Goal: Find specific page/section

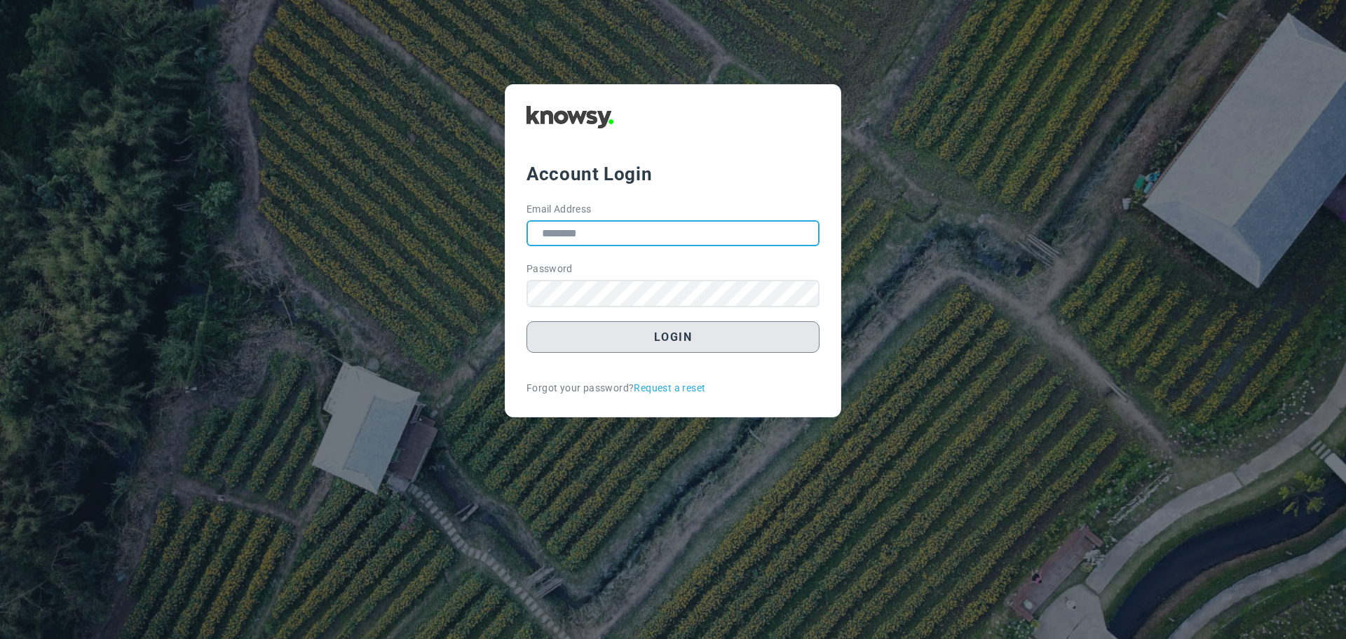
type input "**********"
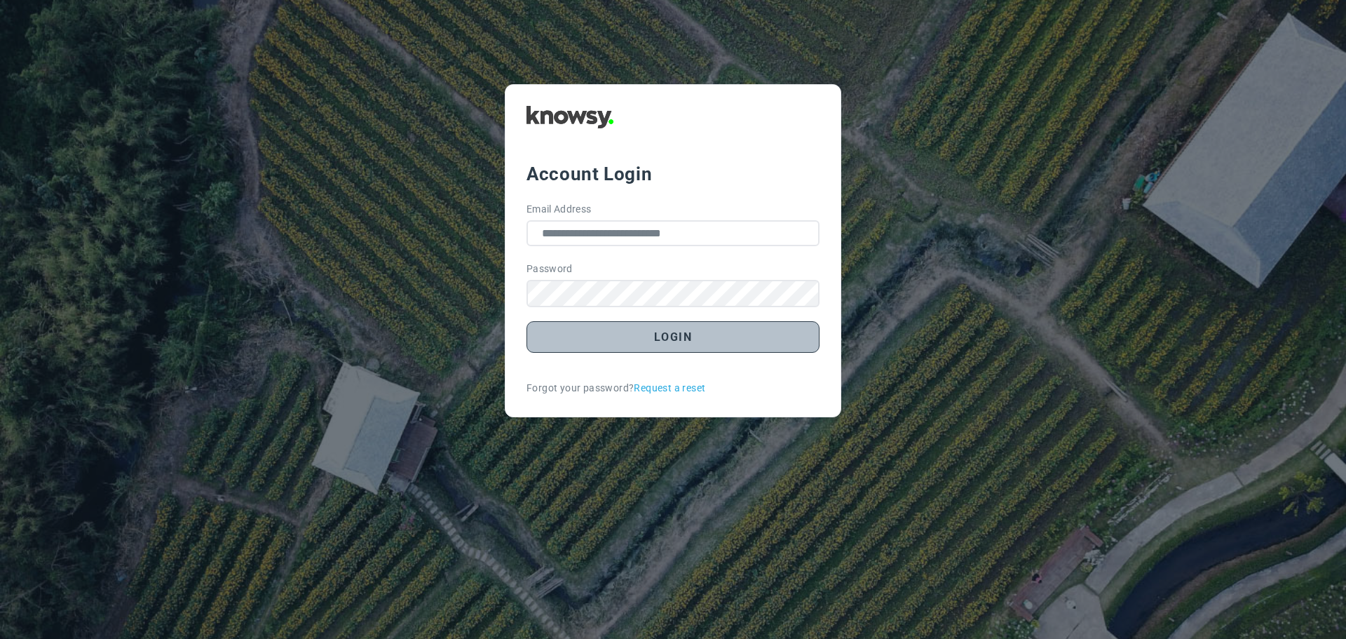
click at [686, 348] on button "Login" at bounding box center [672, 337] width 293 height 32
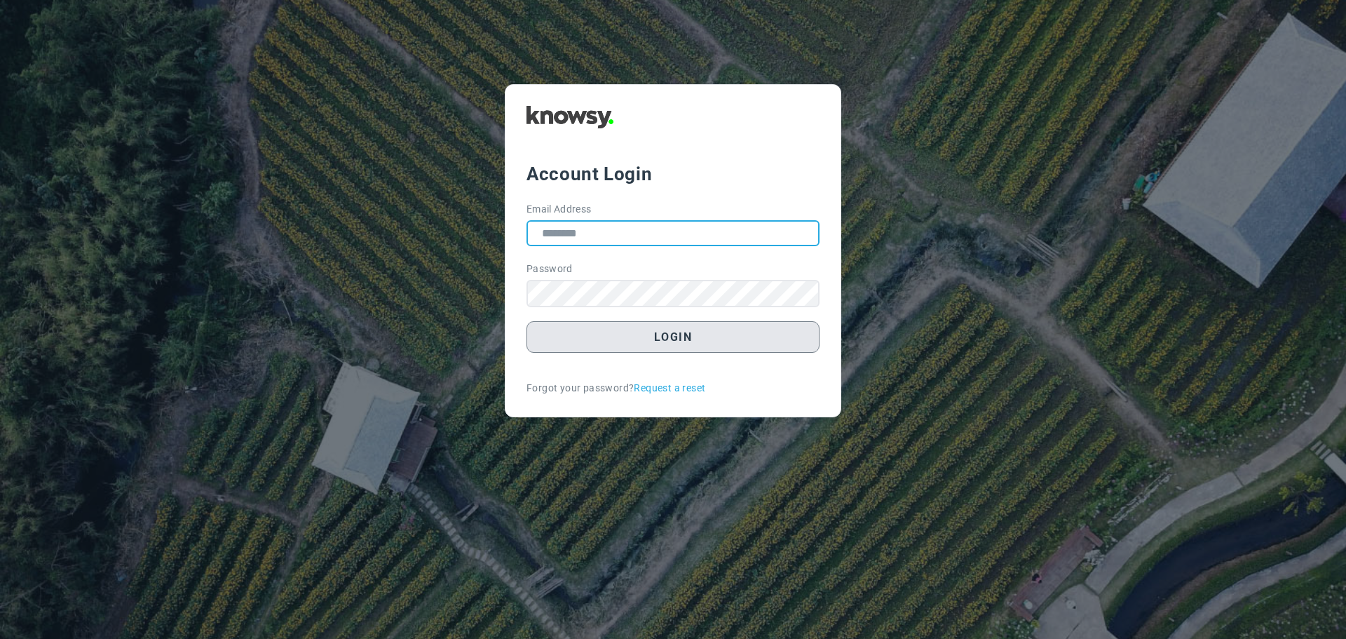
type input "**********"
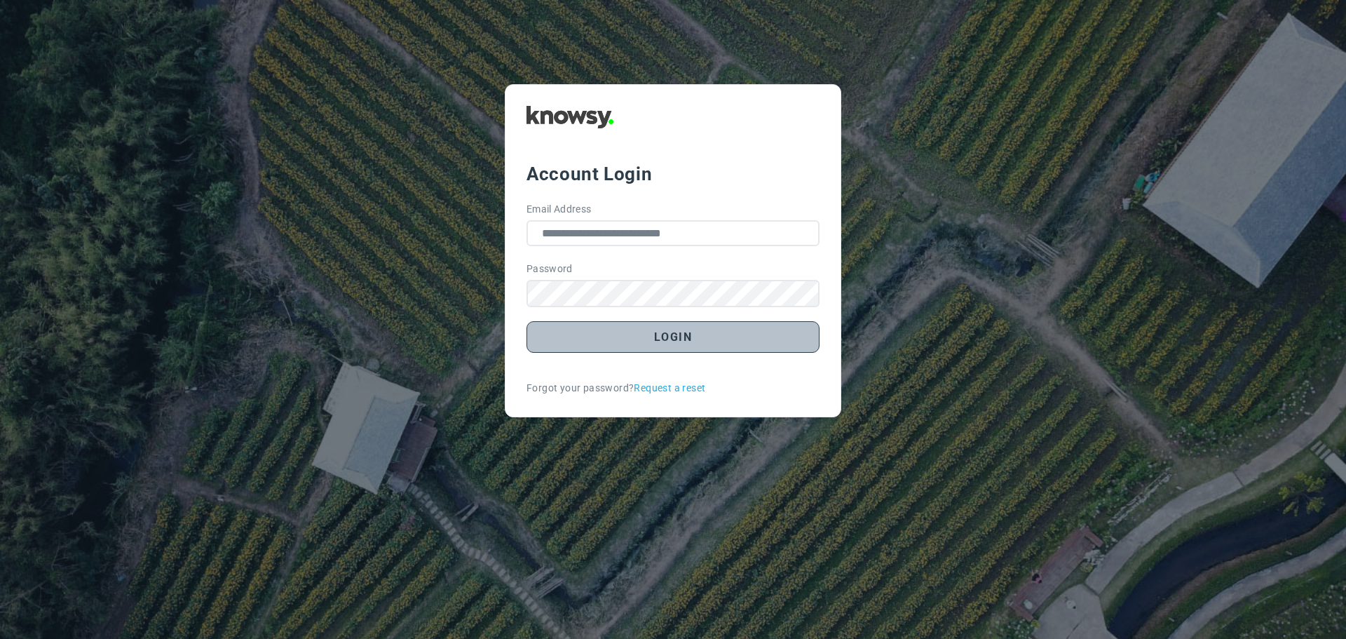
click at [690, 329] on button "Login" at bounding box center [672, 337] width 293 height 32
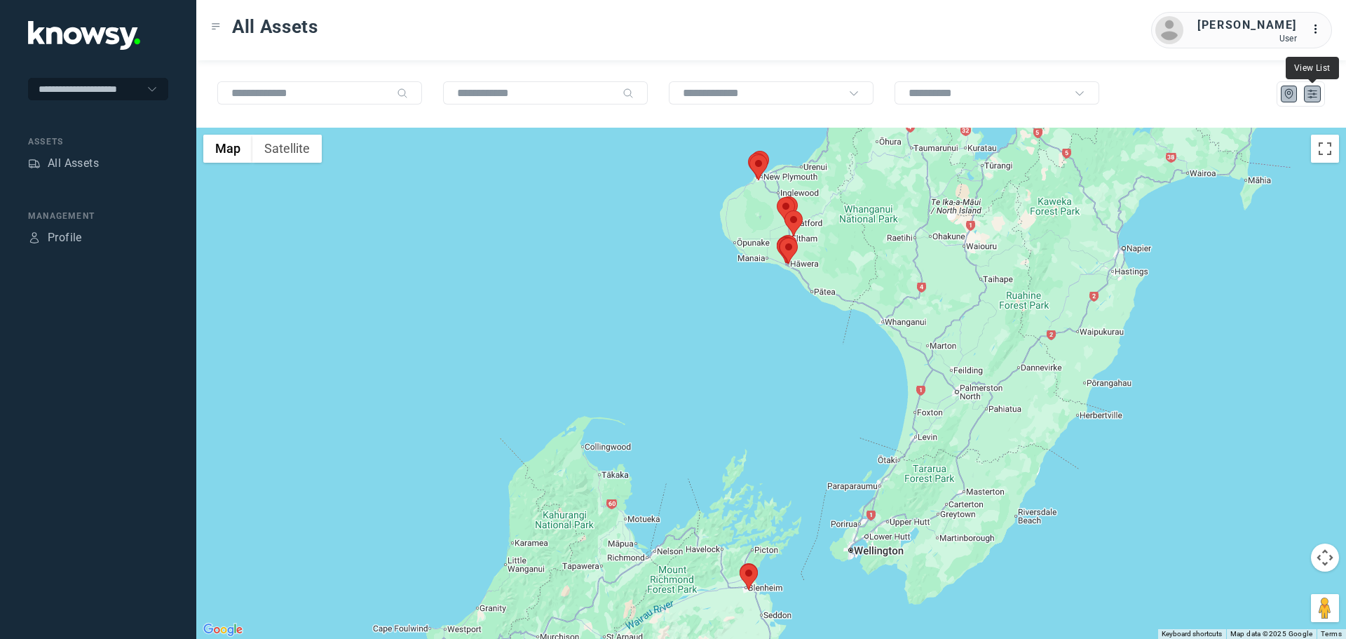
click at [1317, 93] on icon "List" at bounding box center [1312, 94] width 13 height 13
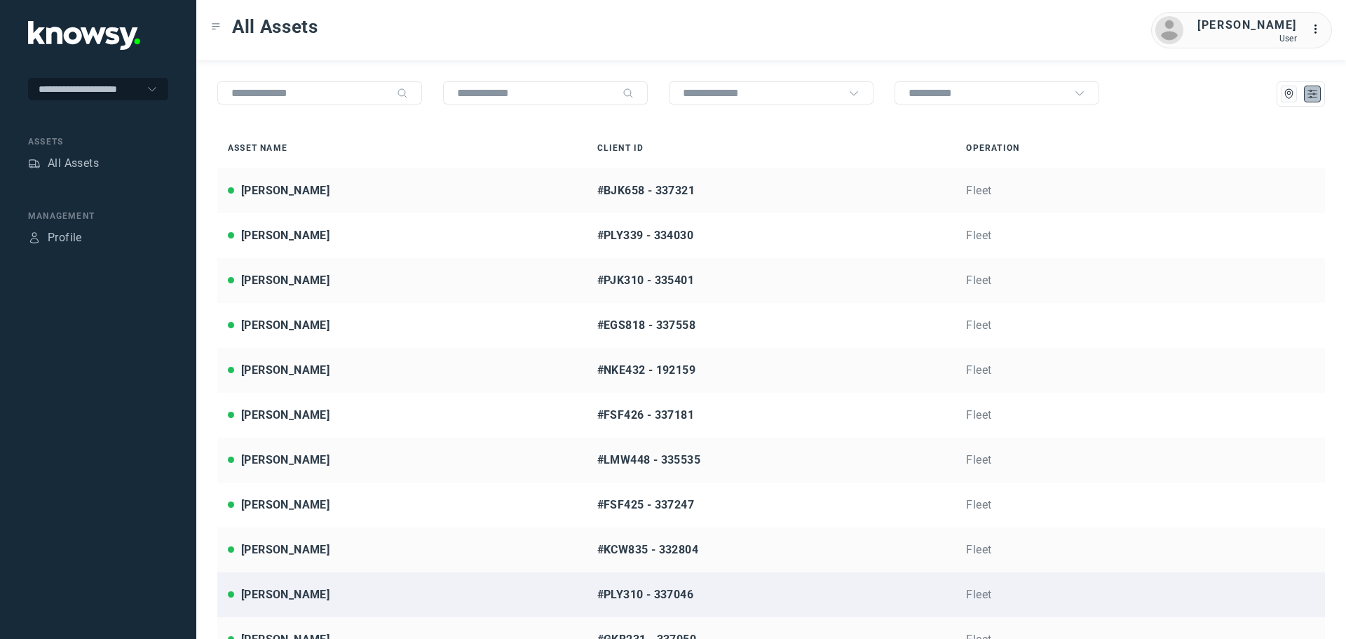
click at [307, 597] on div "Ian Whittington" at bounding box center [285, 594] width 88 height 17
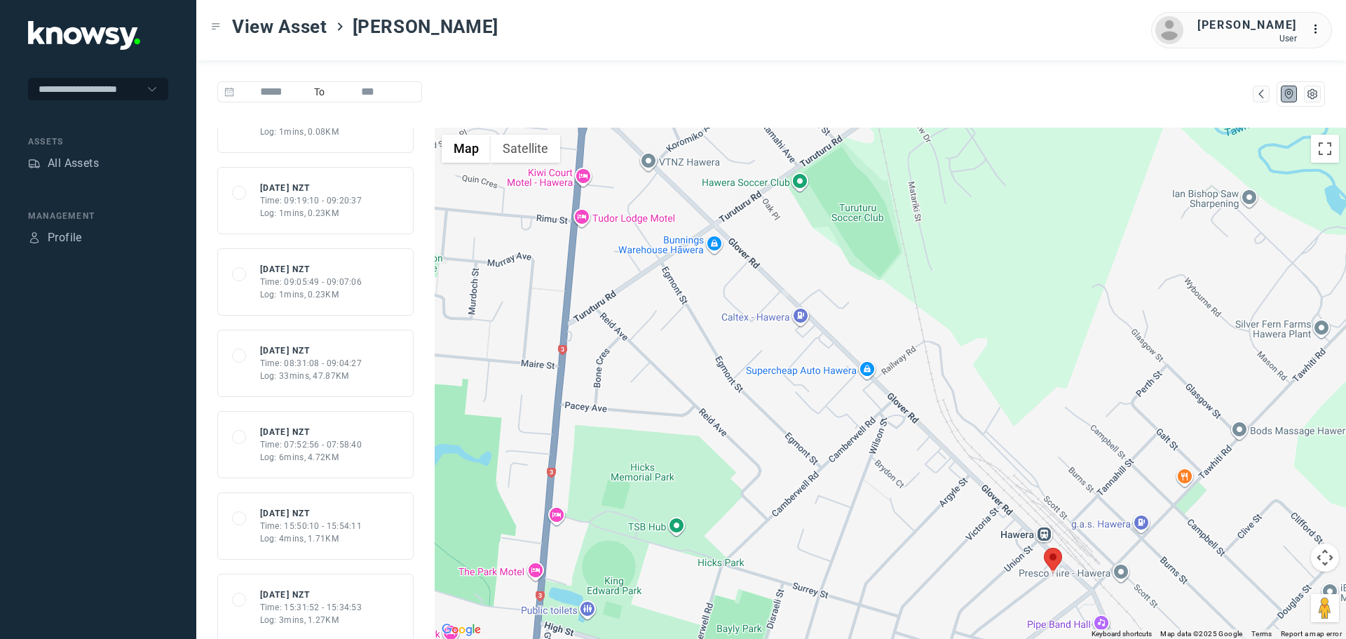
scroll to position [794, 0]
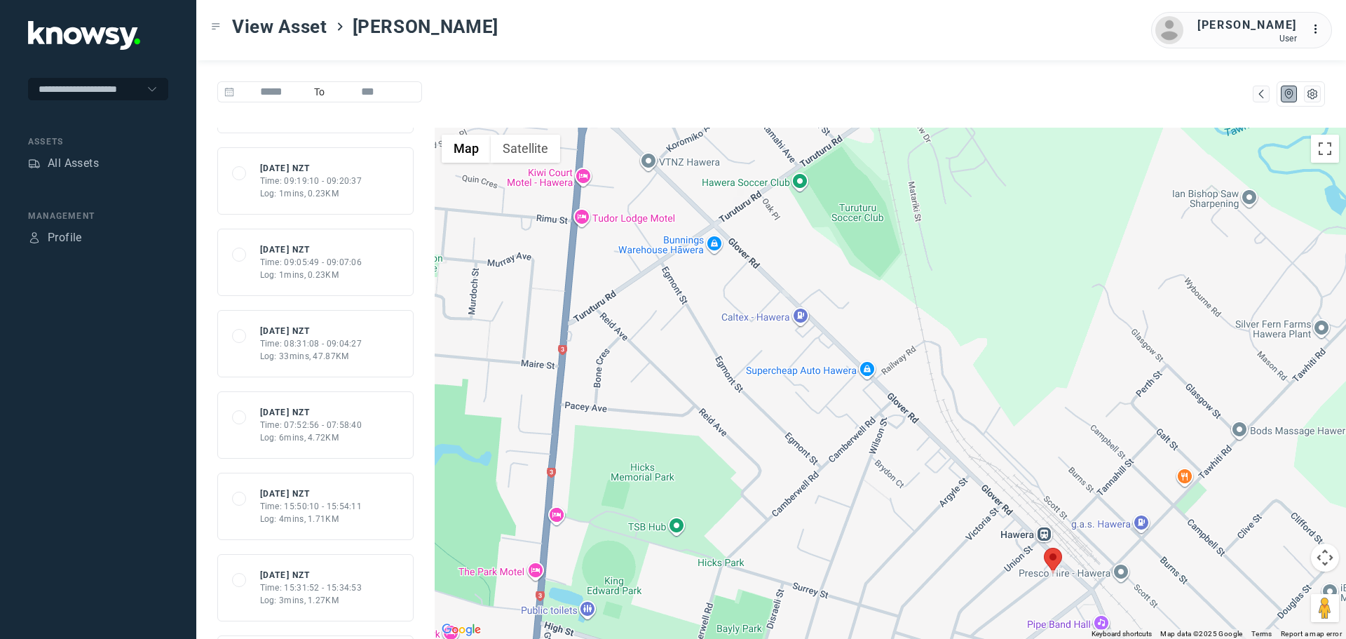
click at [328, 348] on div "Time: 08:31:08 - 09:04:27" at bounding box center [311, 343] width 102 height 13
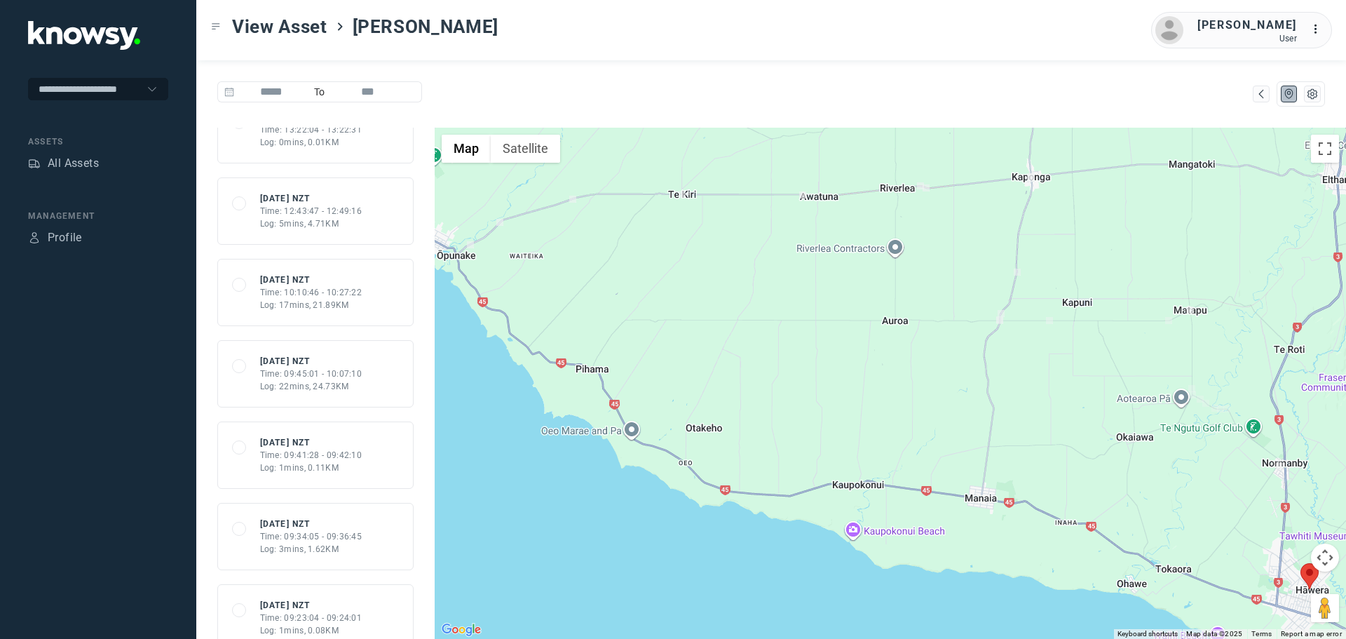
scroll to position [238, 0]
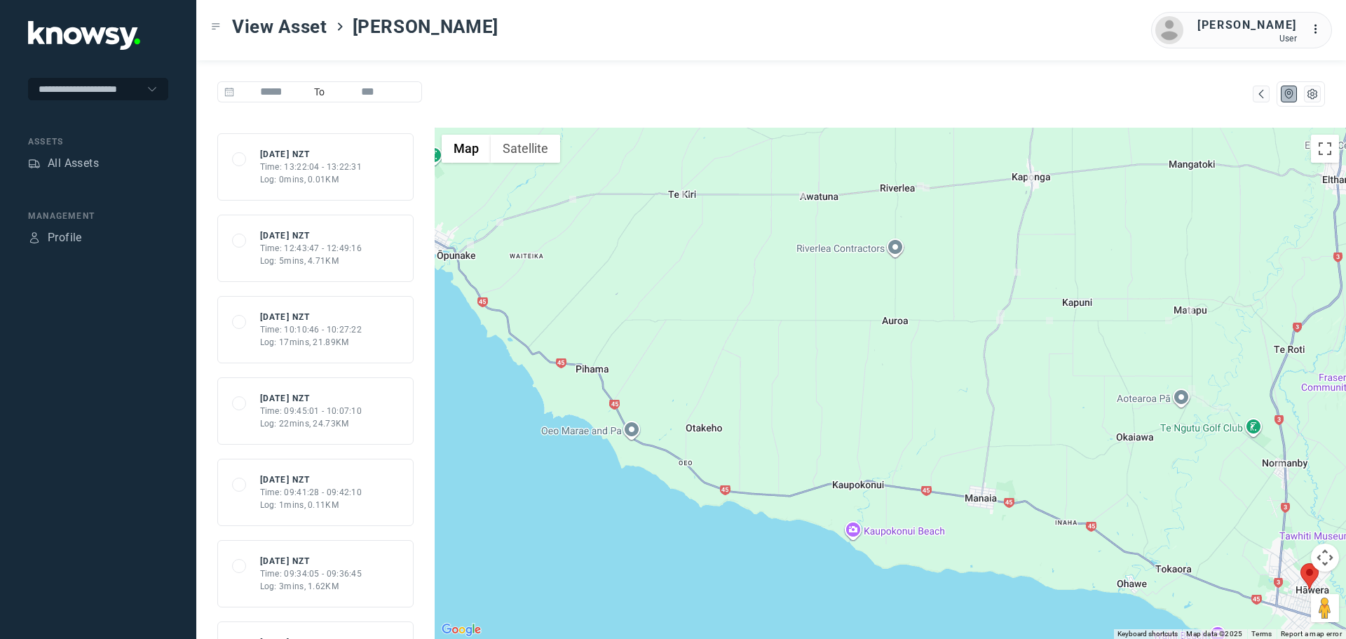
click at [331, 328] on div "Time: 10:10:46 - 10:27:22" at bounding box center [311, 329] width 102 height 13
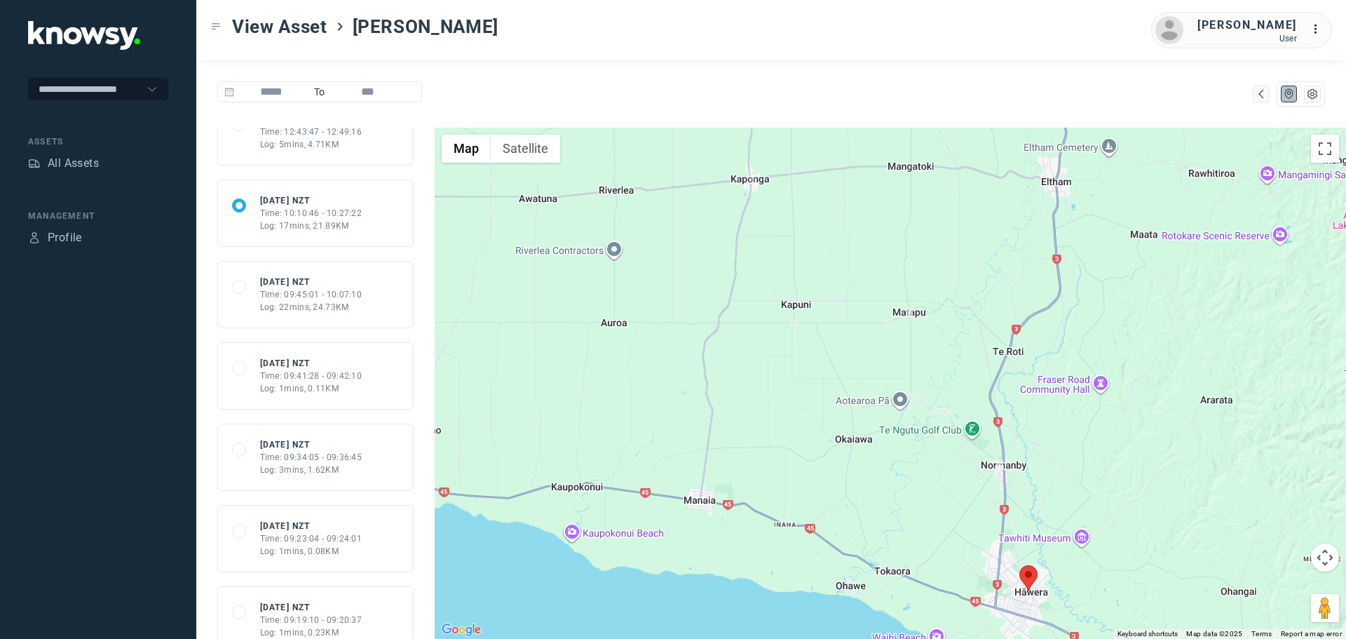
scroll to position [425, 0]
